Goal: Book appointment/travel/reservation

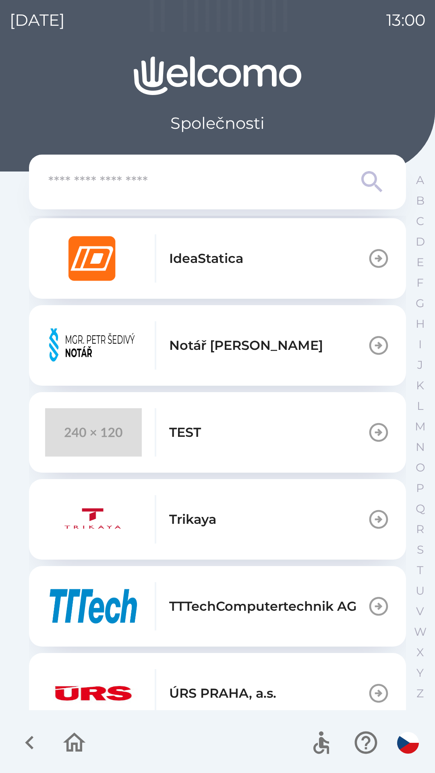
scroll to position [552, 0]
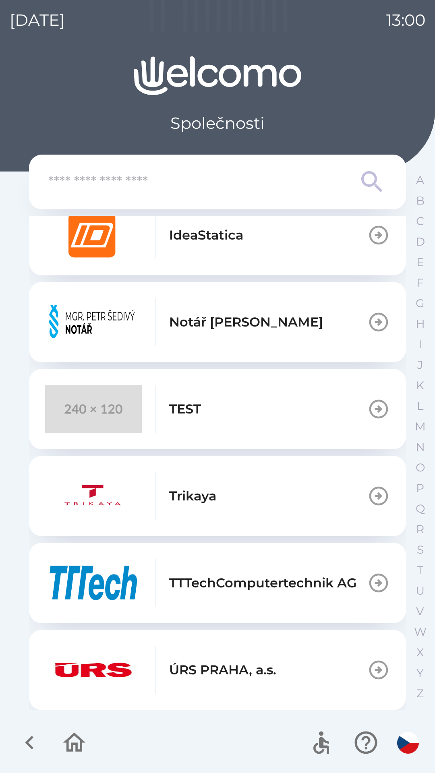
click at [205, 427] on button "TEST" at bounding box center [217, 409] width 377 height 80
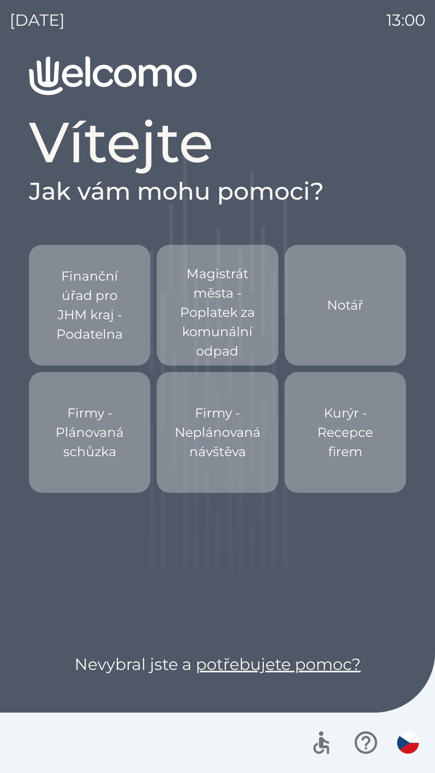
click at [196, 458] on p "Firmy - Neplánovaná návštěva" at bounding box center [218, 432] width 86 height 58
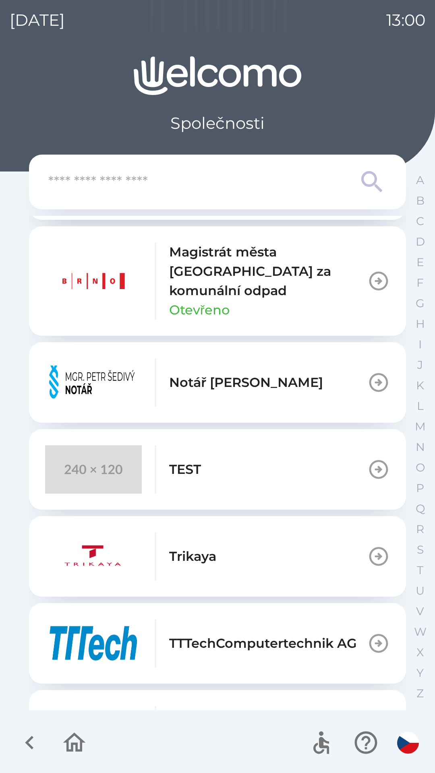
scroll to position [668, 0]
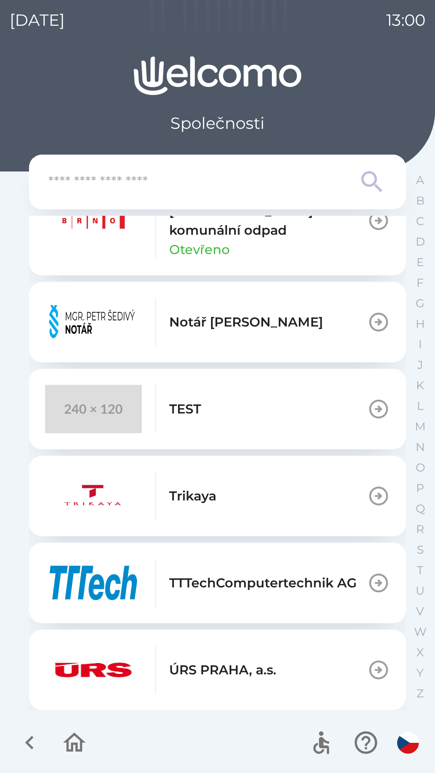
click at [244, 408] on button "TEST" at bounding box center [217, 409] width 377 height 80
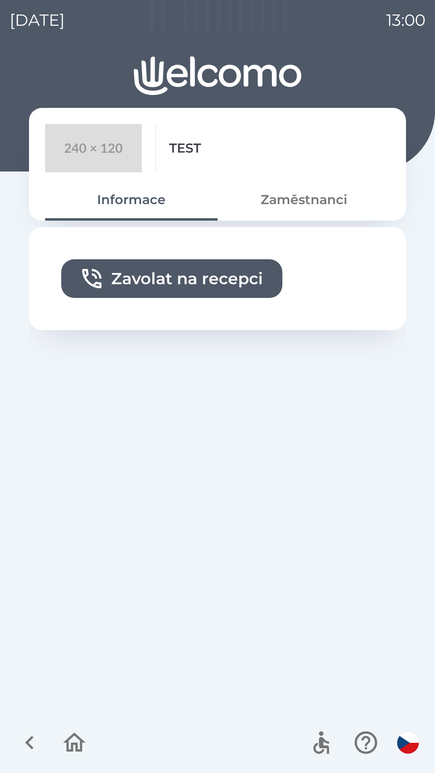
click at [229, 281] on button "Zavolat na recepci" at bounding box center [171, 278] width 221 height 39
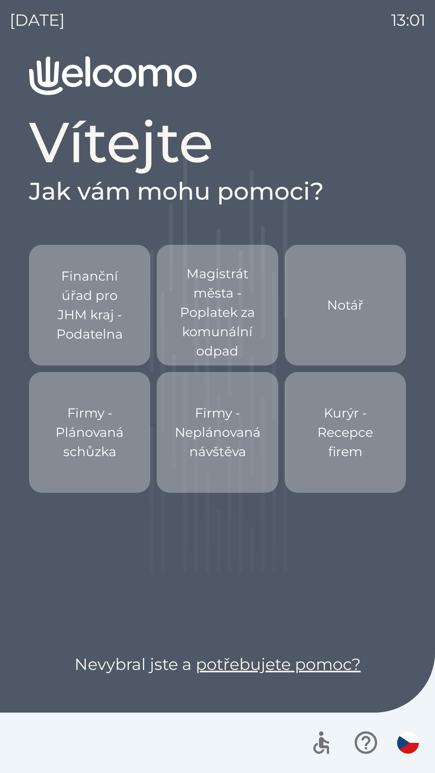
click at [218, 447] on p "Firmy - Neplánovaná návštěva" at bounding box center [218, 432] width 86 height 58
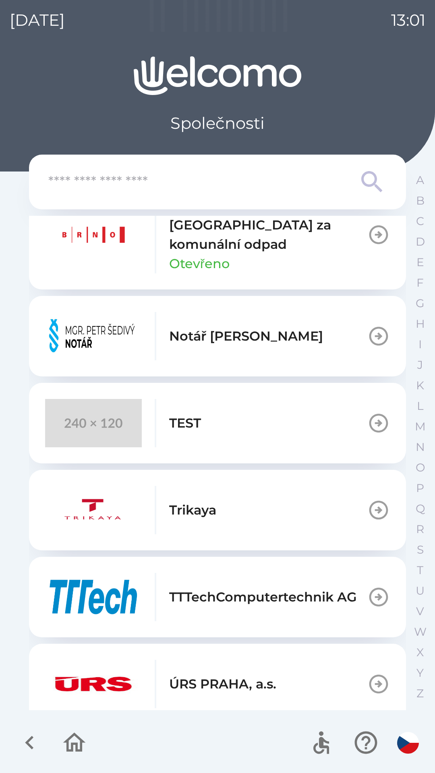
scroll to position [668, 0]
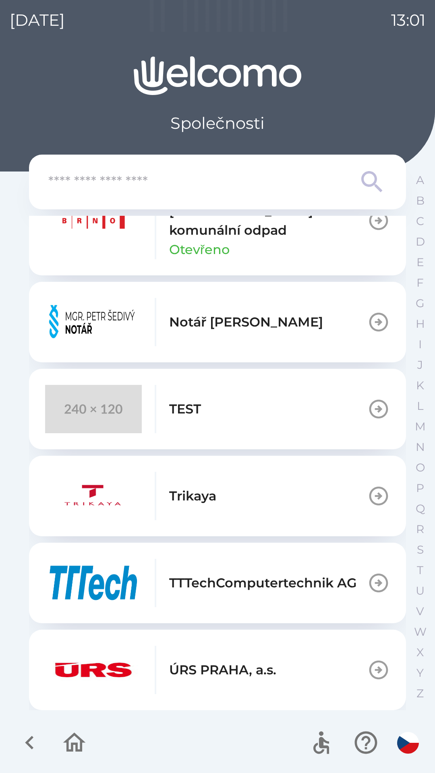
click at [255, 410] on button "TEST" at bounding box center [217, 409] width 377 height 80
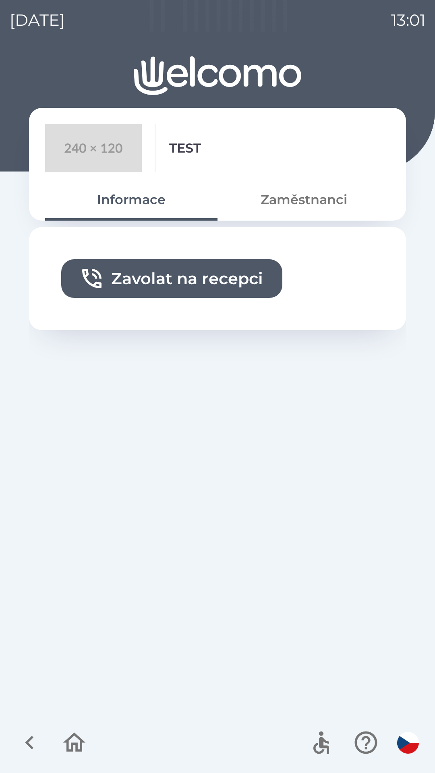
click at [221, 281] on button "Zavolat na recepci" at bounding box center [171, 278] width 221 height 39
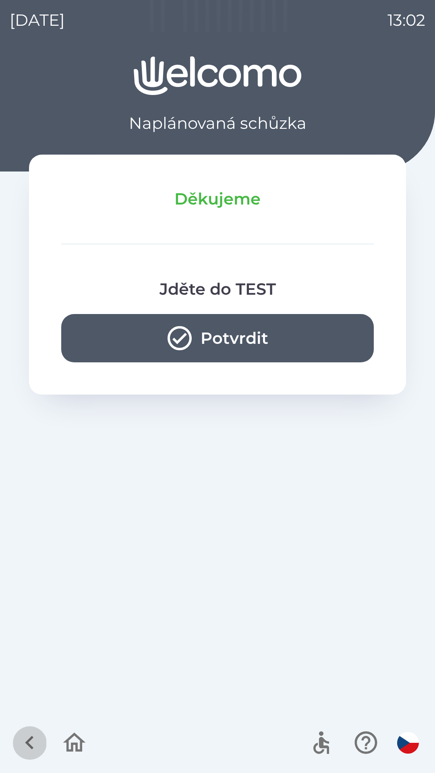
click at [32, 745] on icon "button" at bounding box center [29, 742] width 27 height 27
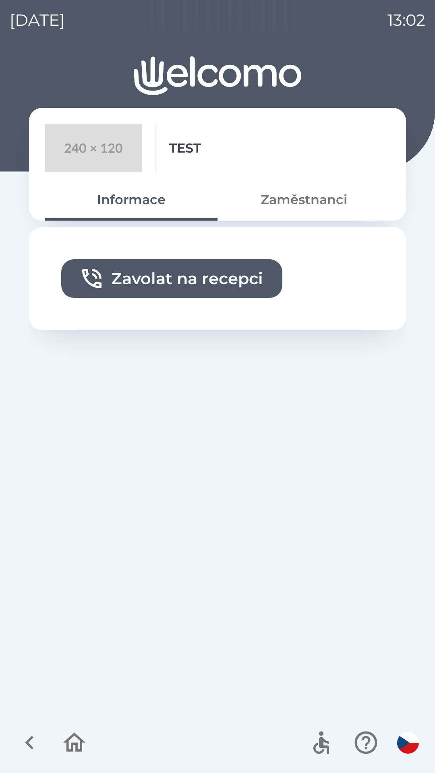
click at [29, 740] on icon "button" at bounding box center [29, 742] width 8 height 14
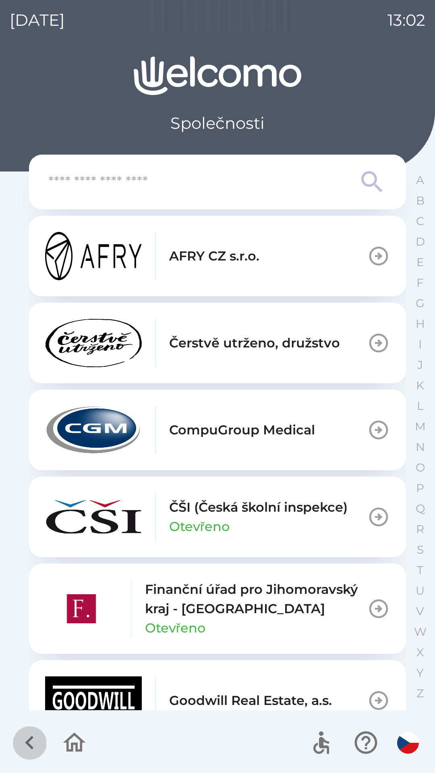
click at [42, 741] on icon "button" at bounding box center [29, 742] width 27 height 27
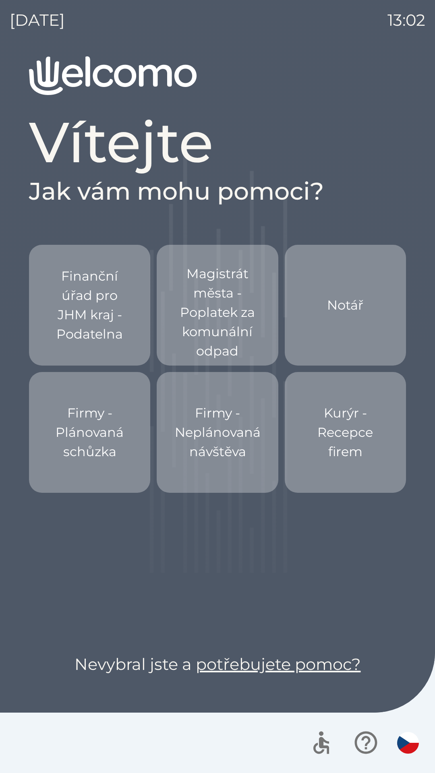
click at [345, 474] on button "Kurýr - Recepce firem" at bounding box center [344, 432] width 121 height 121
click at [336, 438] on p "Kurýr - Recepce firem" at bounding box center [345, 432] width 82 height 58
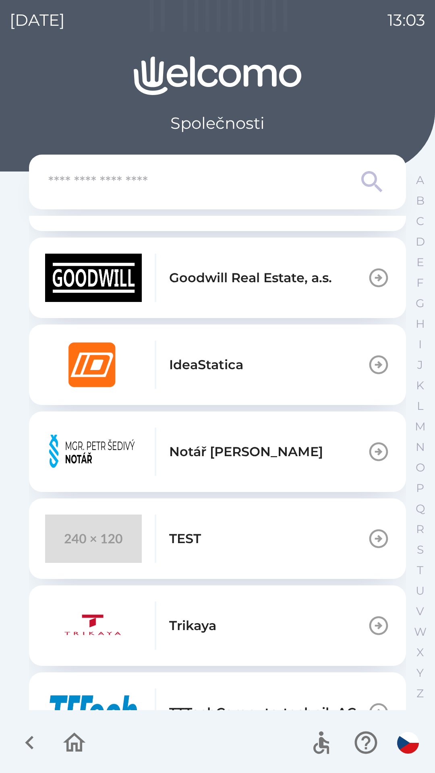
scroll to position [431, 0]
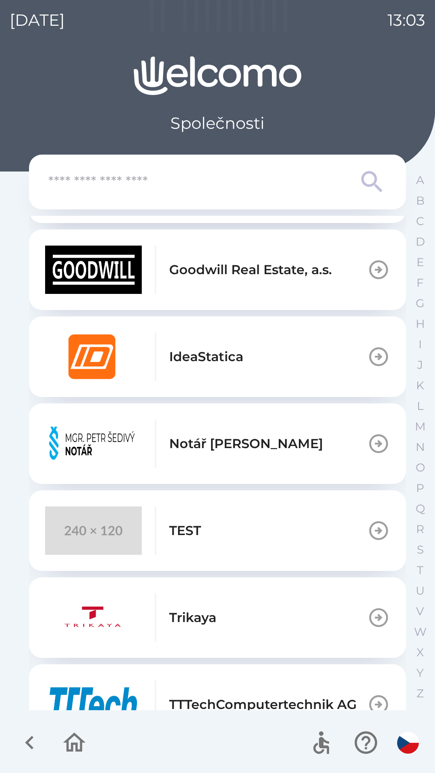
click at [239, 540] on button "TEST" at bounding box center [217, 530] width 377 height 80
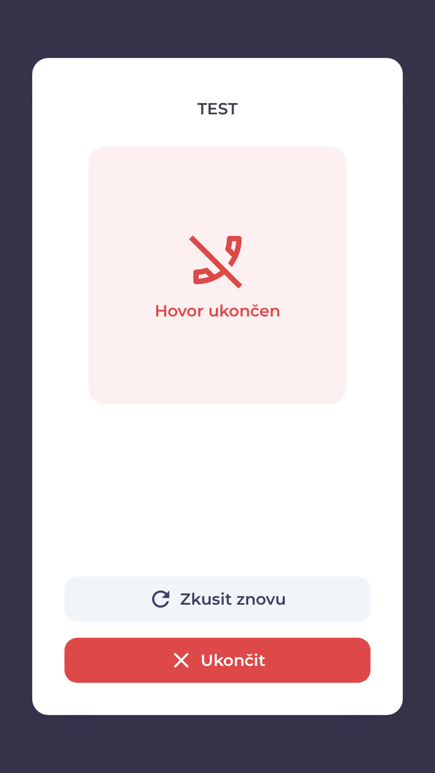
click at [234, 592] on button "Zkusit znovu" at bounding box center [217, 598] width 306 height 45
click at [308, 593] on button "Zkusit znovu" at bounding box center [217, 598] width 306 height 45
click at [237, 670] on button "Ukončit" at bounding box center [217, 659] width 306 height 45
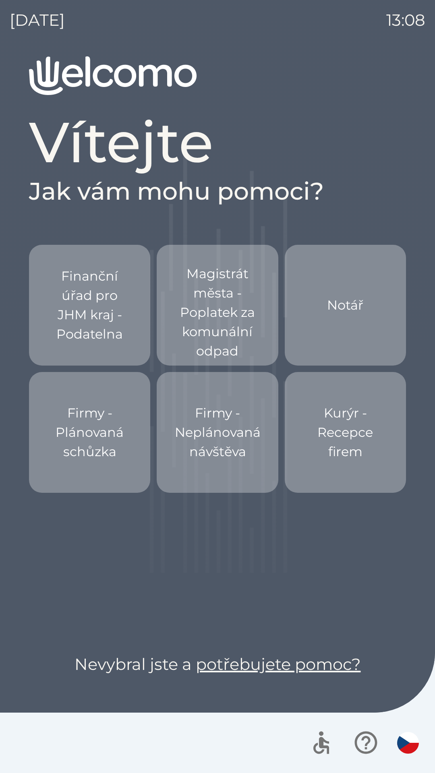
click at [214, 445] on p "Firmy - Neplánovaná návštěva" at bounding box center [218, 432] width 86 height 58
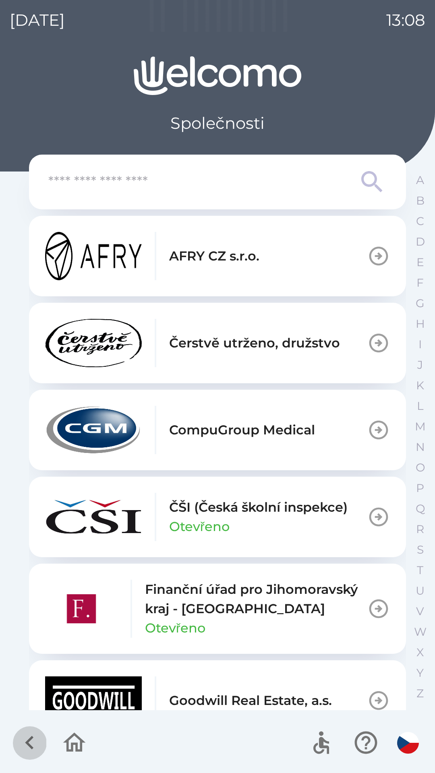
click at [26, 741] on icon "button" at bounding box center [29, 742] width 27 height 27
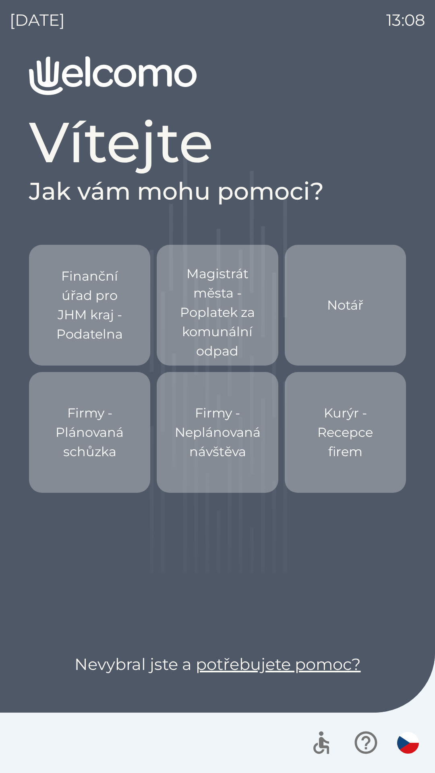
click at [203, 468] on div "Firmy - Neplánovaná návštěva" at bounding box center [218, 432] width 86 height 84
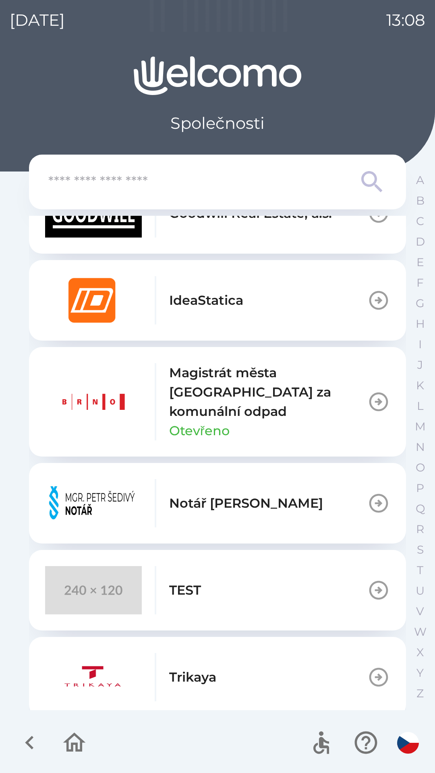
scroll to position [668, 0]
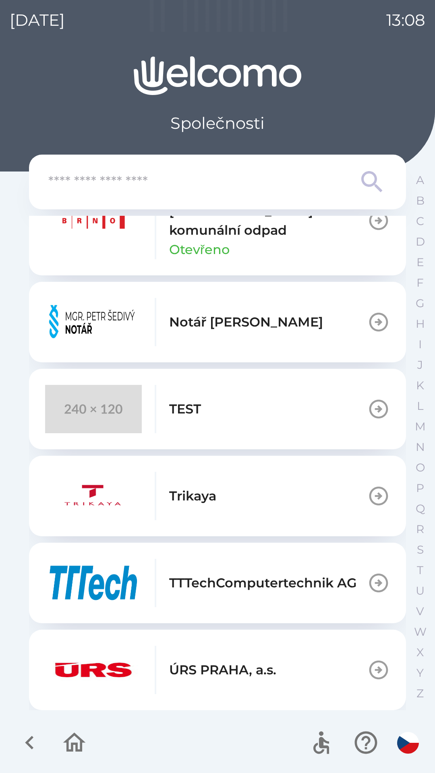
click at [32, 747] on icon "button" at bounding box center [29, 742] width 8 height 14
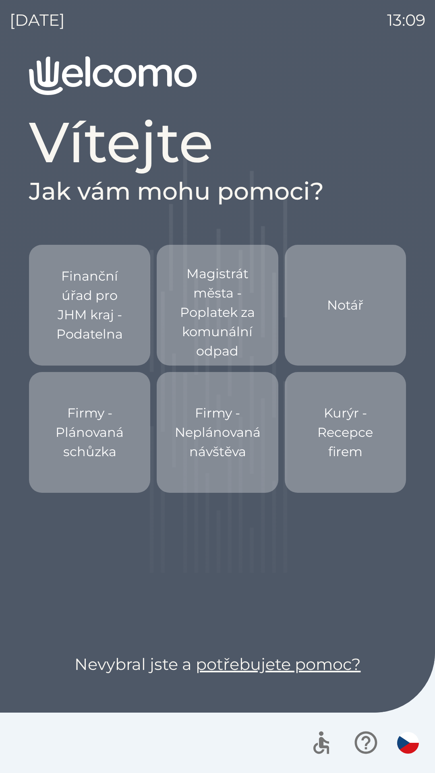
click at [214, 443] on p "Firmy - Neplánovaná návštěva" at bounding box center [218, 432] width 86 height 58
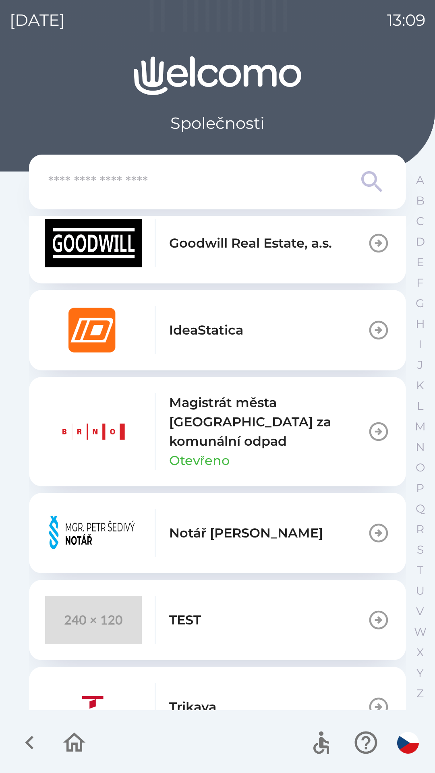
scroll to position [668, 0]
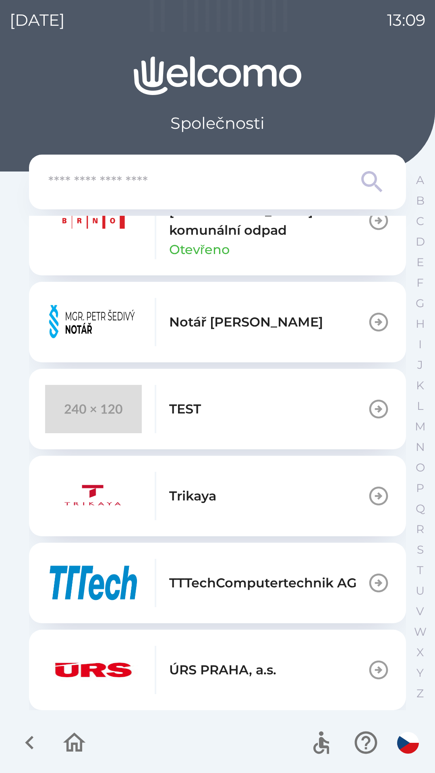
click at [41, 754] on icon "button" at bounding box center [29, 742] width 27 height 27
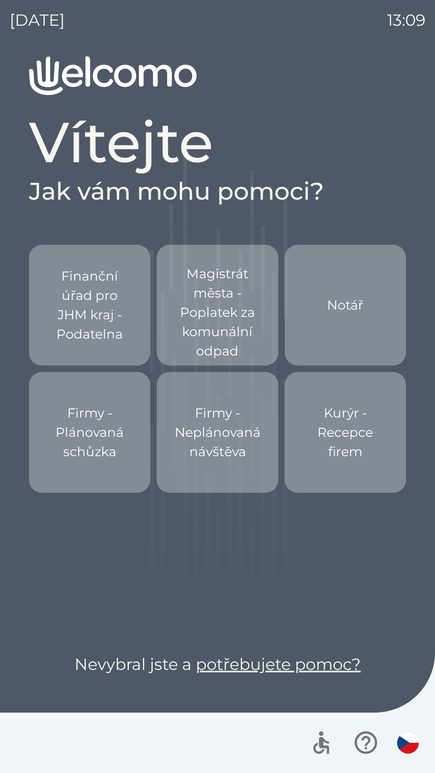
click at [219, 479] on button "Firmy - Neplánovaná návštěva" at bounding box center [217, 432] width 121 height 121
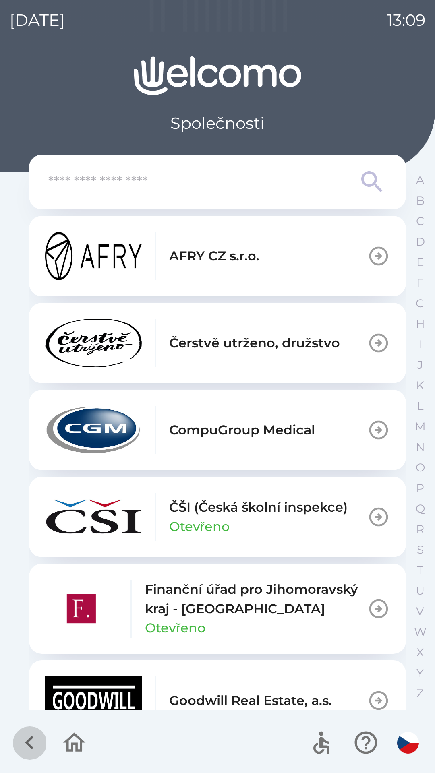
click at [34, 739] on icon "button" at bounding box center [29, 742] width 27 height 27
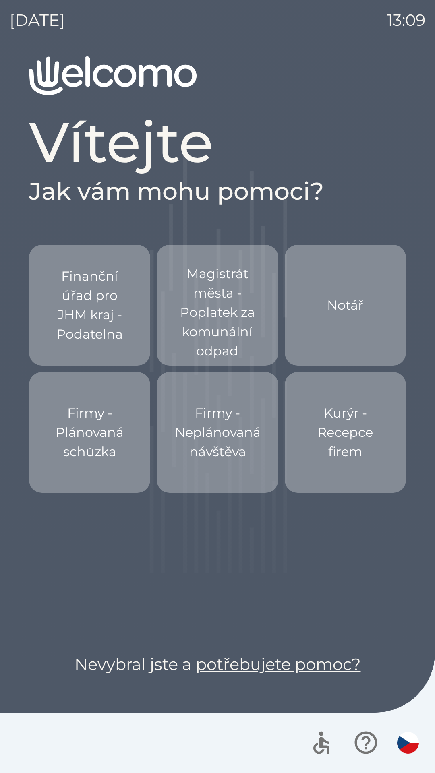
click at [316, 461] on div "Kurýr - Recepce firem" at bounding box center [345, 432] width 82 height 84
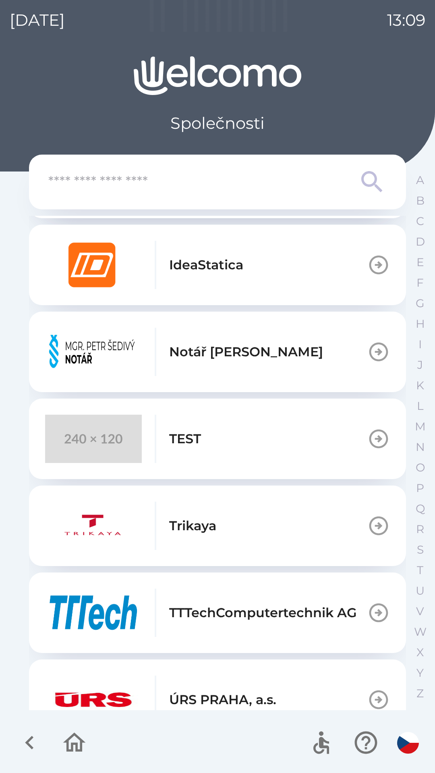
scroll to position [552, 0]
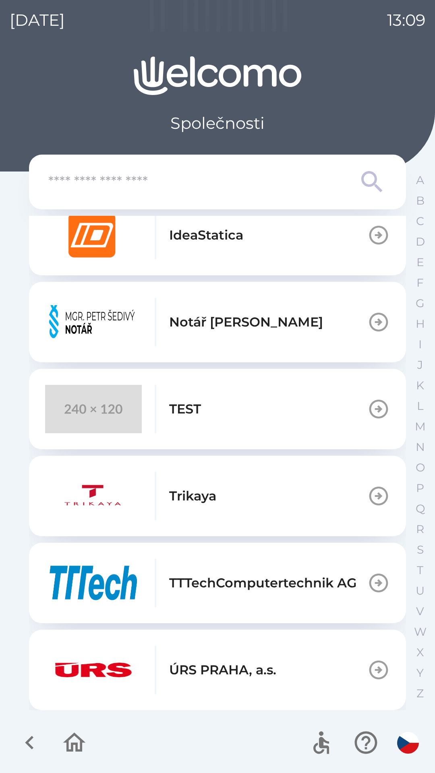
click at [21, 735] on icon "button" at bounding box center [29, 742] width 27 height 27
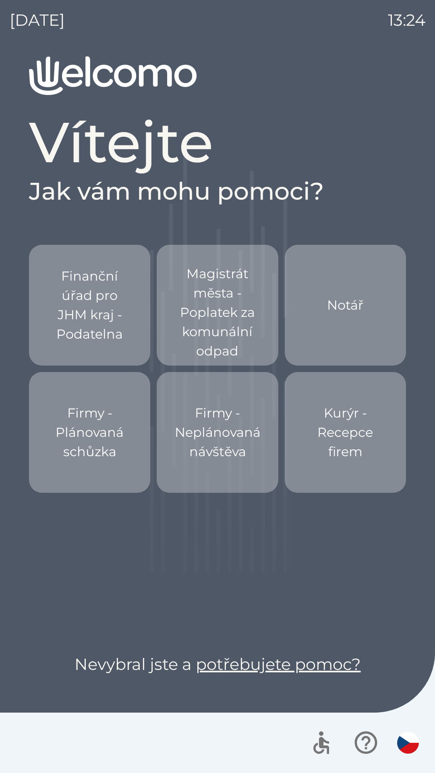
click at [227, 449] on p "Firmy - Neplánovaná návštěva" at bounding box center [218, 432] width 86 height 58
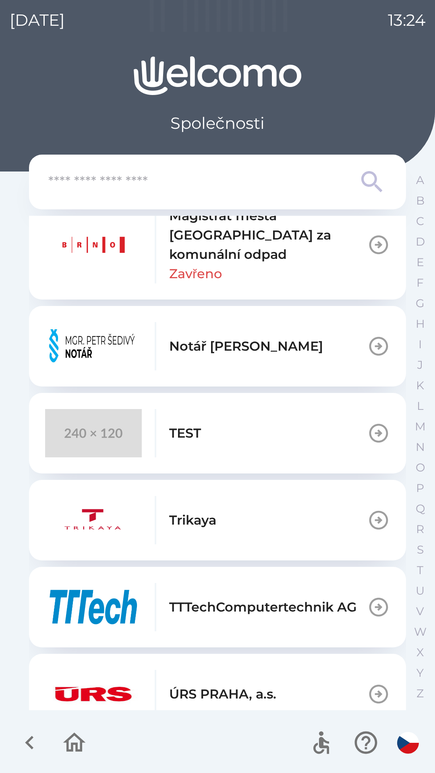
scroll to position [659, 0]
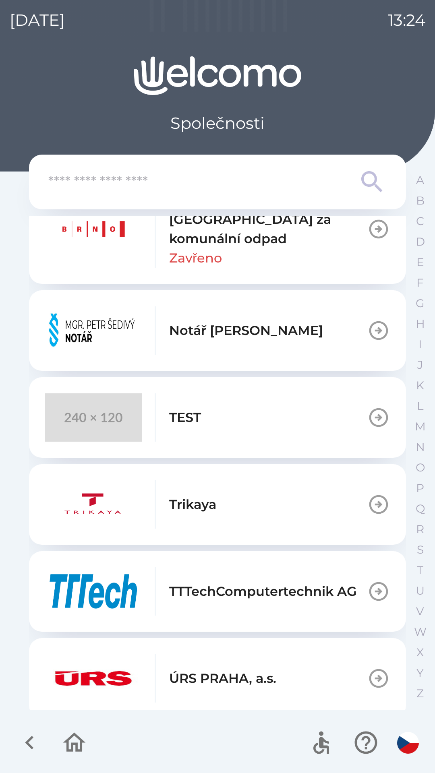
click at [293, 248] on div "Magistrát města [GEOGRAPHIC_DATA] za komunální odpad [GEOGRAPHIC_DATA]" at bounding box center [268, 228] width 198 height 77
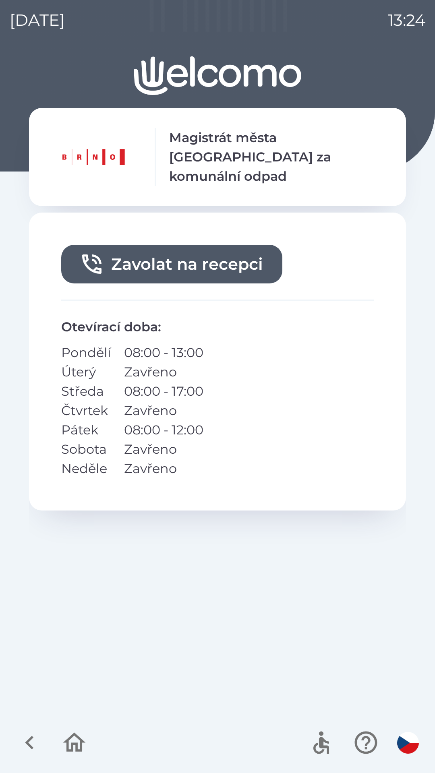
click at [180, 255] on button "Zavolat na recepci" at bounding box center [171, 264] width 221 height 39
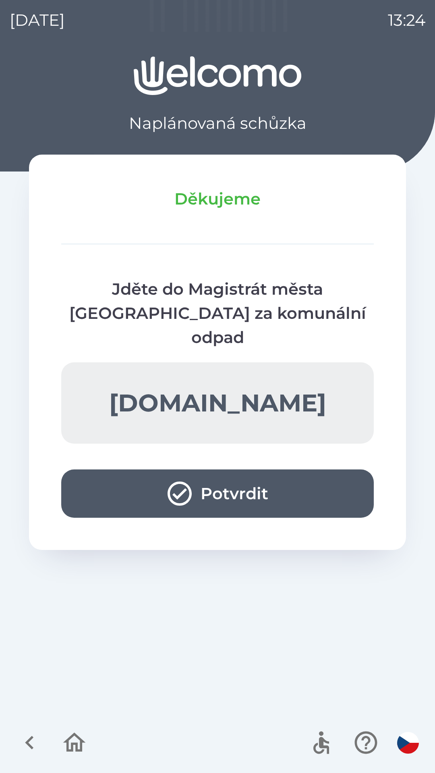
click at [161, 469] on button "Potvrdit" at bounding box center [217, 493] width 312 height 48
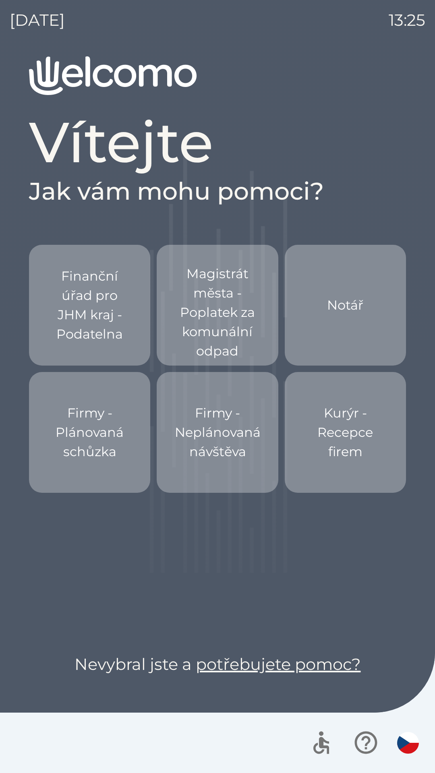
click at [197, 457] on p "Firmy - Neplánovaná návštěva" at bounding box center [218, 432] width 86 height 58
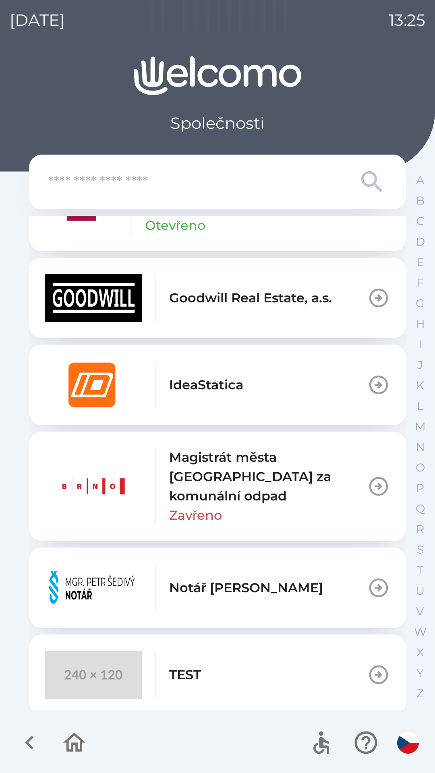
scroll to position [438, 0]
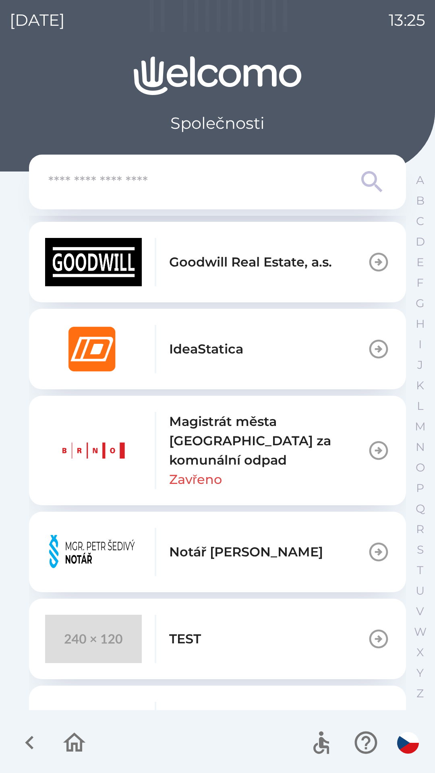
click at [91, 459] on img "button" at bounding box center [93, 450] width 97 height 48
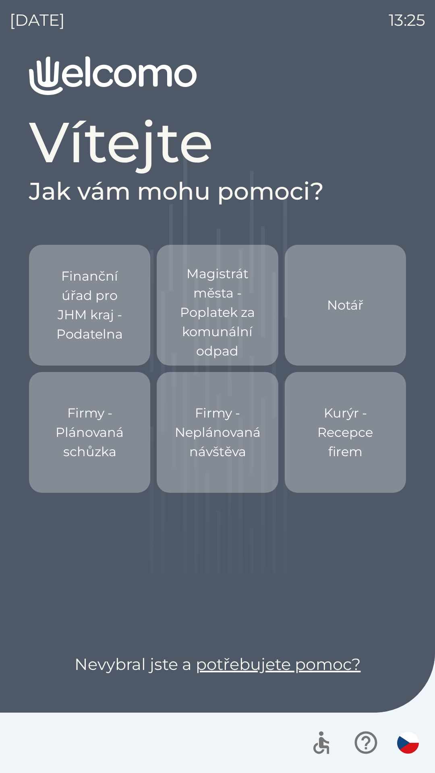
click at [205, 453] on p "Firmy - Neplánovaná návštěva" at bounding box center [218, 432] width 86 height 58
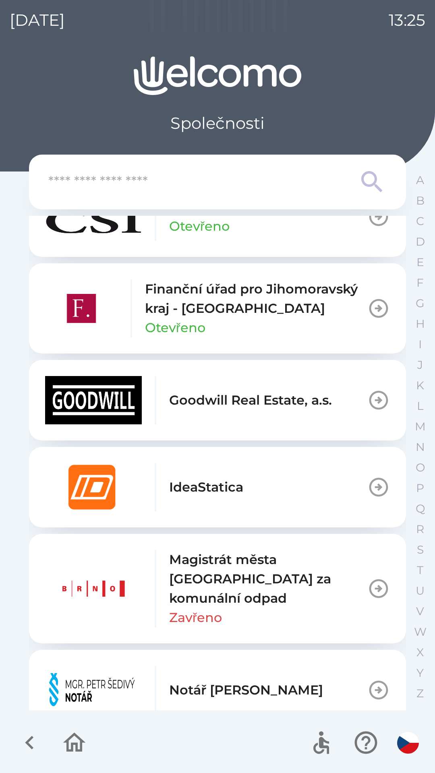
scroll to position [327, 0]
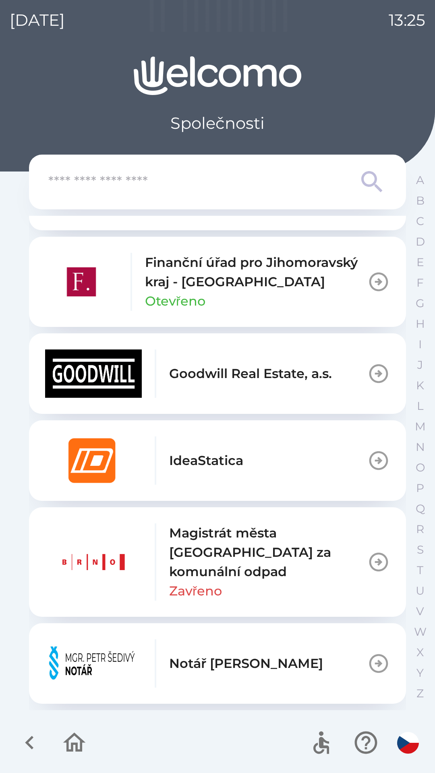
click at [91, 552] on img "button" at bounding box center [93, 562] width 97 height 48
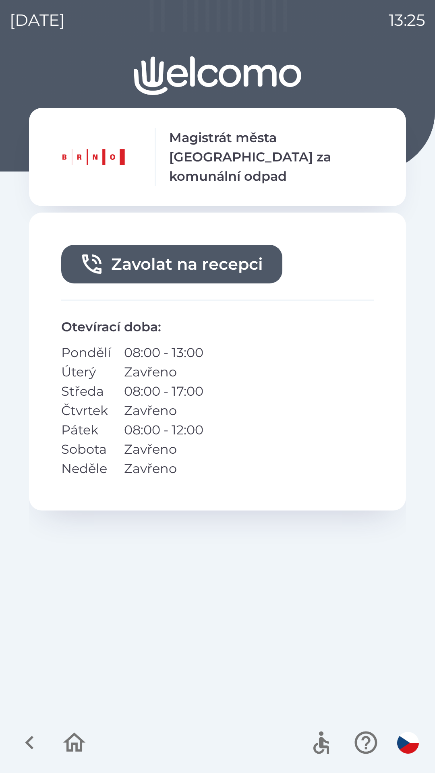
click at [98, 252] on icon "button" at bounding box center [92, 264] width 26 height 26
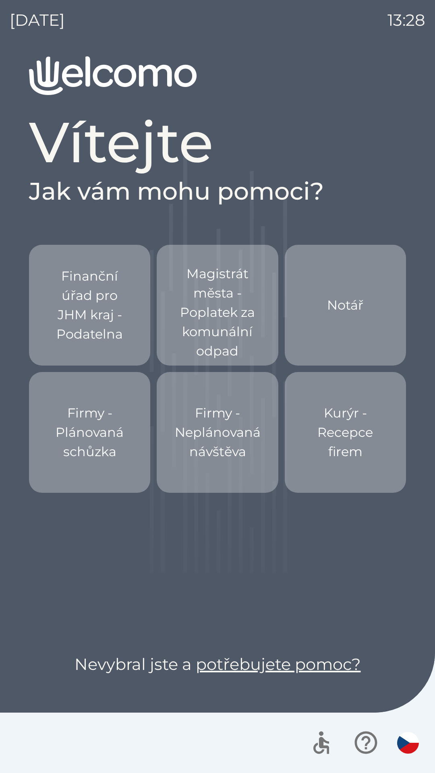
click at [205, 446] on p "Firmy - Neplánovaná návštěva" at bounding box center [218, 432] width 86 height 58
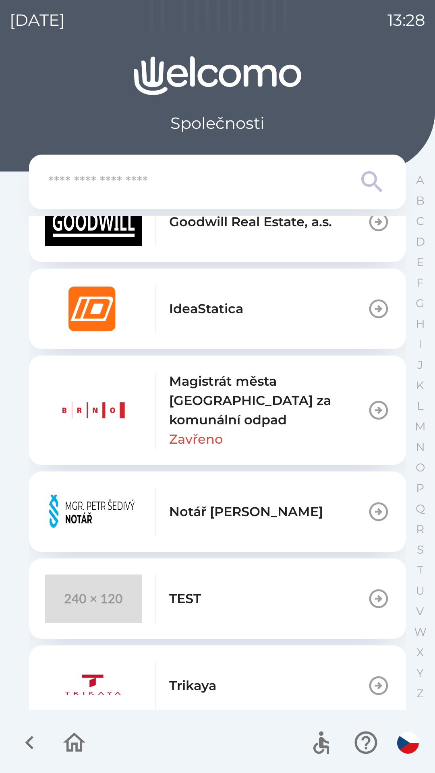
scroll to position [480, 0]
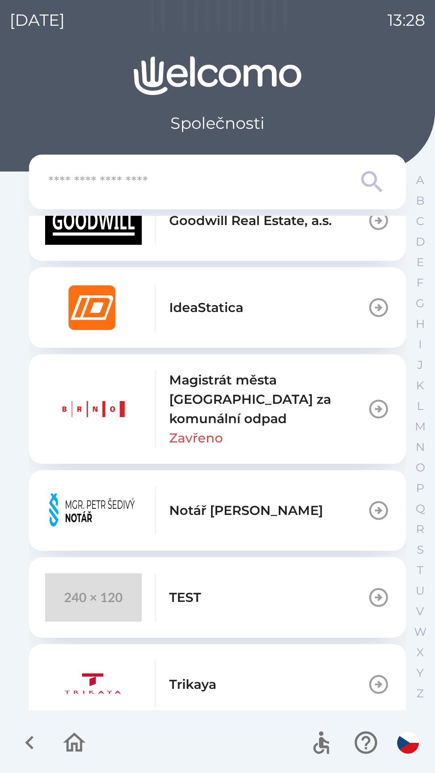
click at [91, 418] on img "button" at bounding box center [93, 409] width 97 height 48
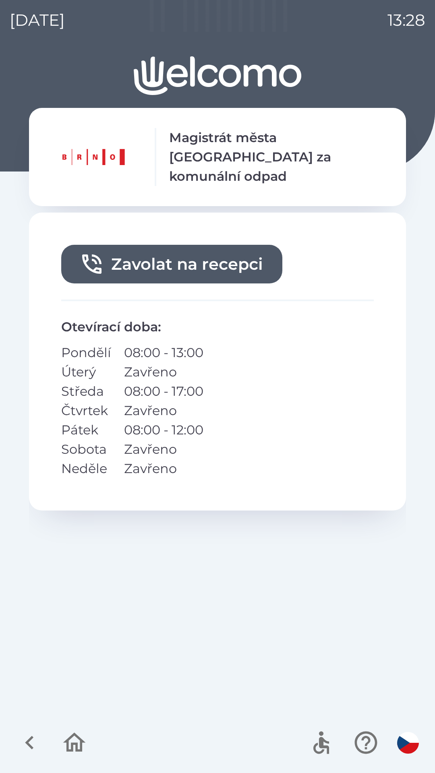
click at [108, 262] on button "Zavolat na recepci" at bounding box center [171, 264] width 221 height 39
